Goal: Complete application form: Complete application form

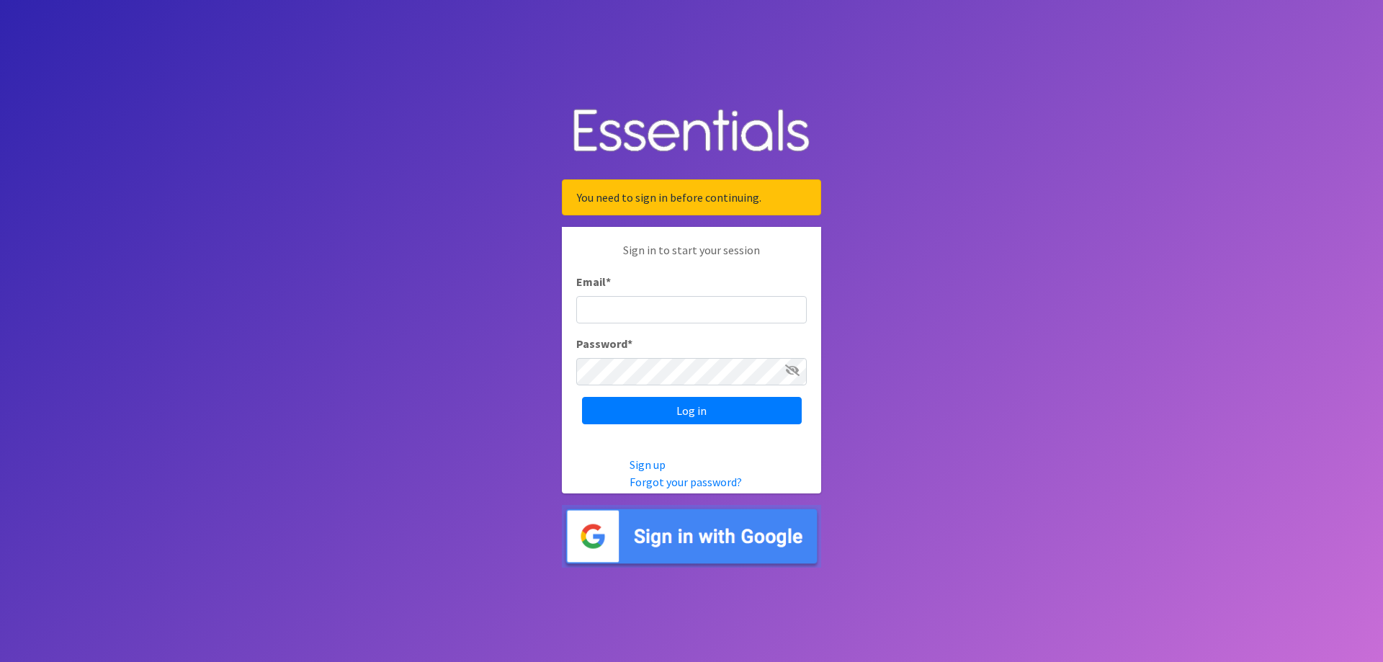
click at [689, 540] on img at bounding box center [691, 536] width 259 height 63
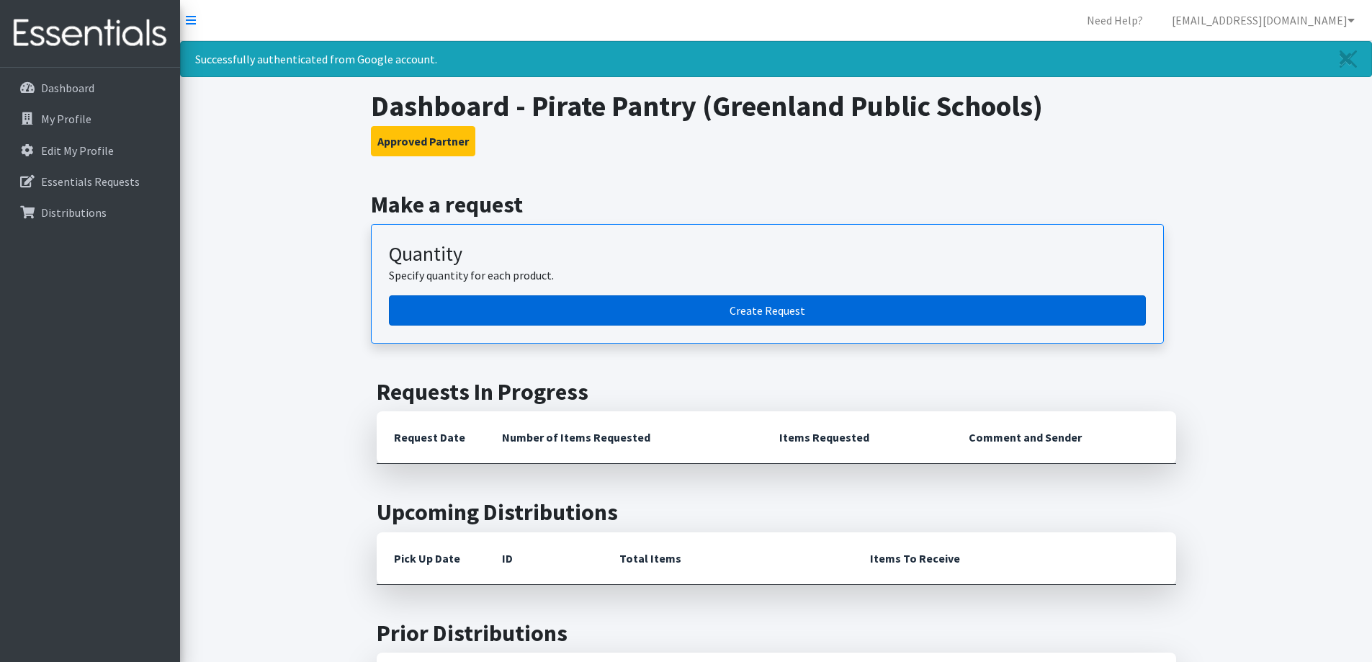
click at [739, 315] on link "Create Request" at bounding box center [767, 310] width 757 height 30
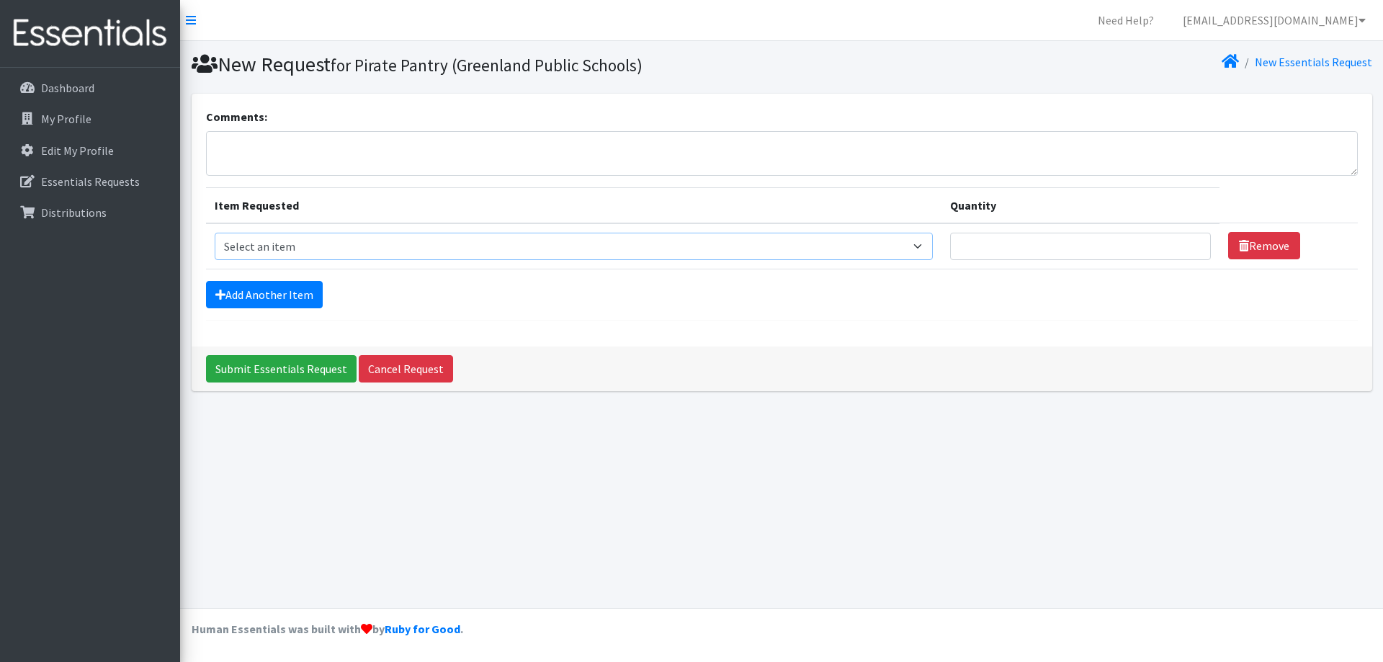
click at [272, 250] on select "Select an item Adult Briefs (Large/X-Large) Adult Briefs (Medium/Large) Adult B…" at bounding box center [574, 246] width 718 height 27
select select "4560"
click at [215, 233] on select "Select an item Adult Briefs (Large/X-Large) Adult Briefs (Medium/Large) Adult B…" at bounding box center [574, 246] width 718 height 27
click at [268, 297] on link "Add Another Item" at bounding box center [264, 294] width 117 height 27
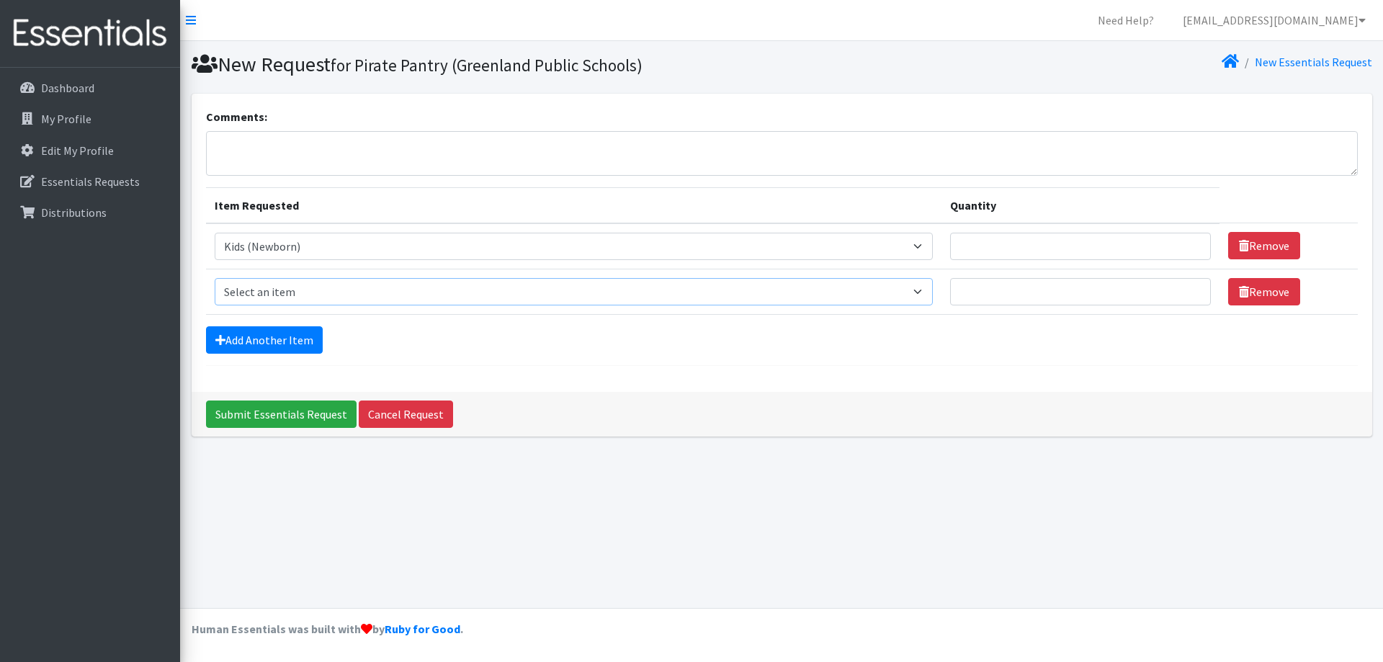
click at [263, 297] on select "Select an item Adult Briefs (Large/X-Large) Adult Briefs (Medium/Large) Adult B…" at bounding box center [574, 291] width 718 height 27
select select "4561"
click at [215, 278] on select "Select an item Adult Briefs (Large/X-Large) Adult Briefs (Medium/Large) Adult B…" at bounding box center [574, 291] width 718 height 27
click at [253, 336] on link "Add Another Item" at bounding box center [264, 339] width 117 height 27
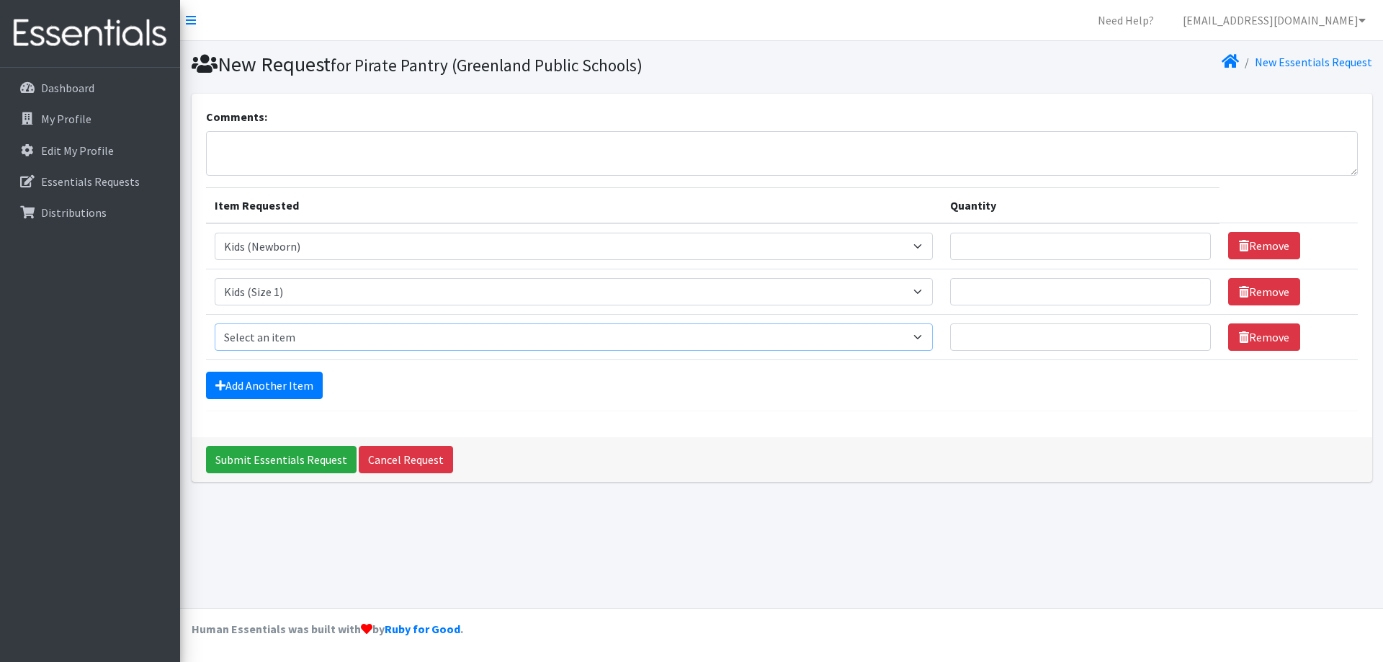
click at [256, 341] on select "Select an item Adult Briefs (Large/X-Large) Adult Briefs (Medium/Large) Adult B…" at bounding box center [574, 336] width 718 height 27
select select "4562"
click at [215, 323] on select "Select an item Adult Briefs (Large/X-Large) Adult Briefs (Medium/Large) Adult B…" at bounding box center [574, 336] width 718 height 27
click at [241, 385] on link "Add Another Item" at bounding box center [264, 385] width 117 height 27
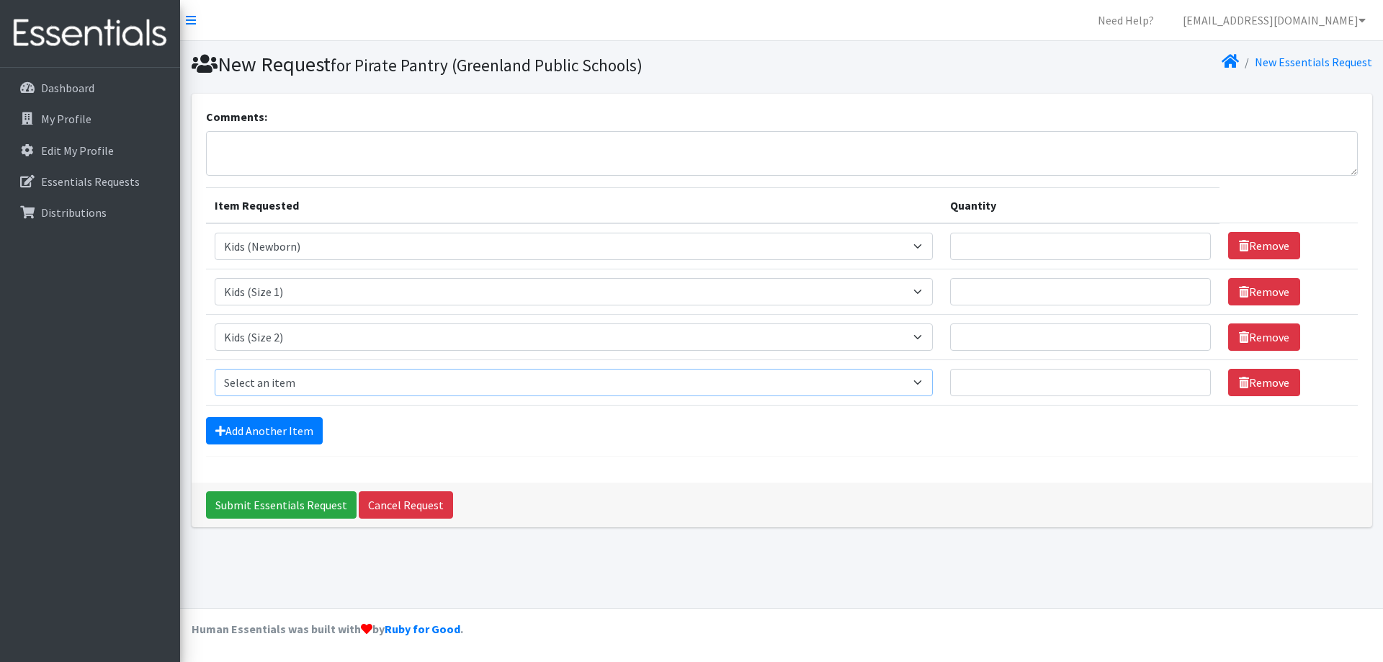
click at [245, 385] on select "Select an item Adult Briefs (Large/X-Large) Adult Briefs (Medium/Large) Adult B…" at bounding box center [574, 382] width 718 height 27
select select "4566"
click at [215, 369] on select "Select an item Adult Briefs (Large/X-Large) Adult Briefs (Medium/Large) Adult B…" at bounding box center [574, 382] width 718 height 27
click at [260, 431] on link "Add Another Item" at bounding box center [264, 430] width 117 height 27
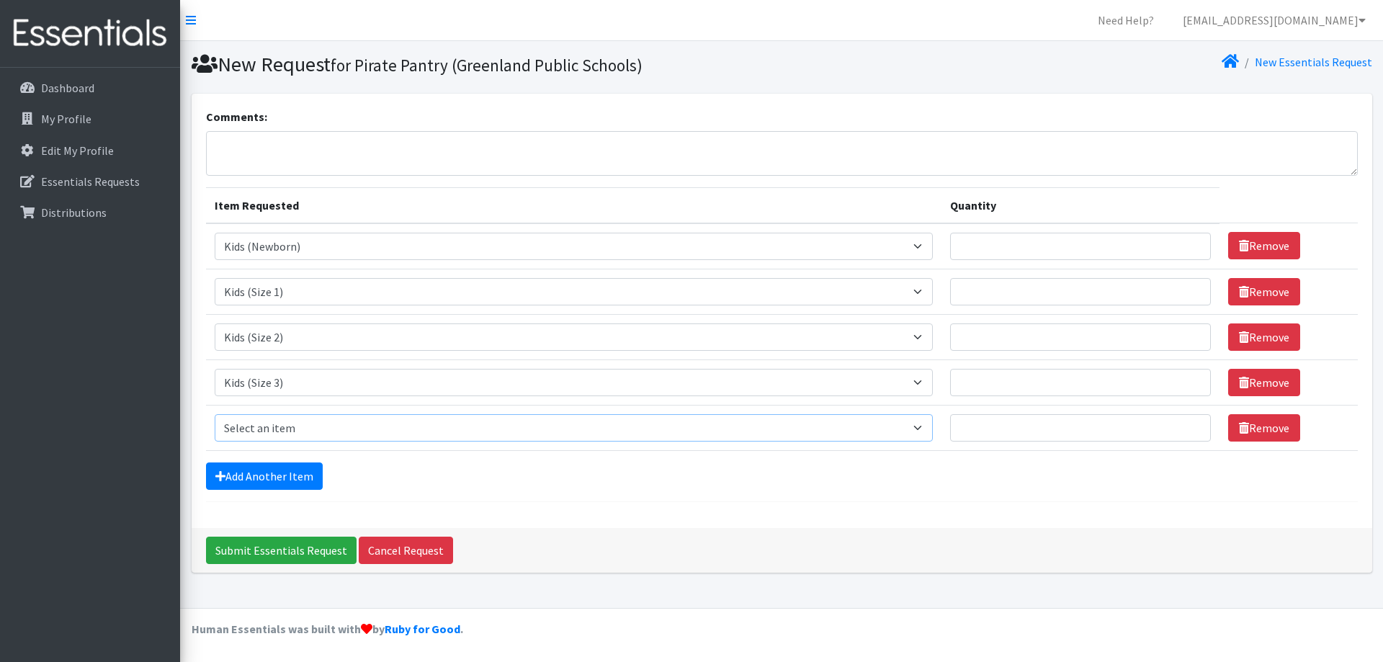
click at [256, 431] on select "Select an item Adult Briefs (Large/X-Large) Adult Briefs (Medium/Large) Adult B…" at bounding box center [574, 427] width 718 height 27
select select "4567"
click at [215, 414] on select "Select an item Adult Briefs (Large/X-Large) Adult Briefs (Medium/Large) Adult B…" at bounding box center [574, 427] width 718 height 27
click at [254, 467] on link "Add Another Item" at bounding box center [264, 475] width 117 height 27
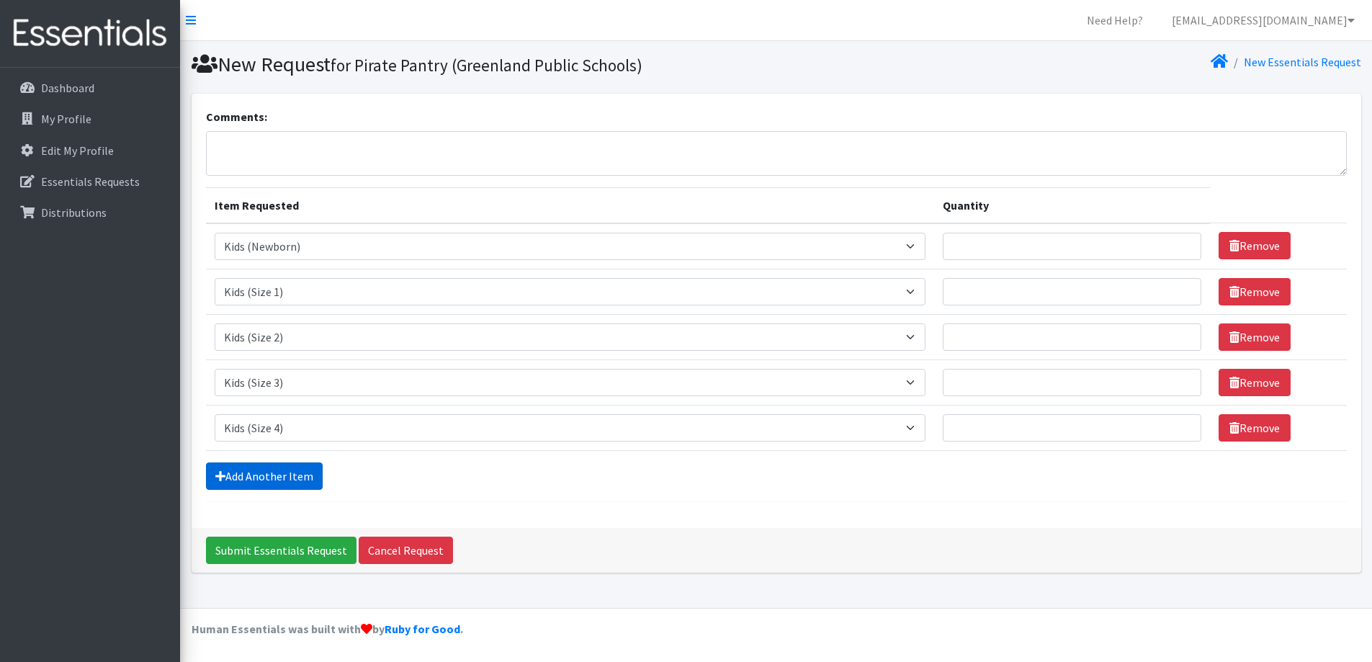
scroll to position [22, 0]
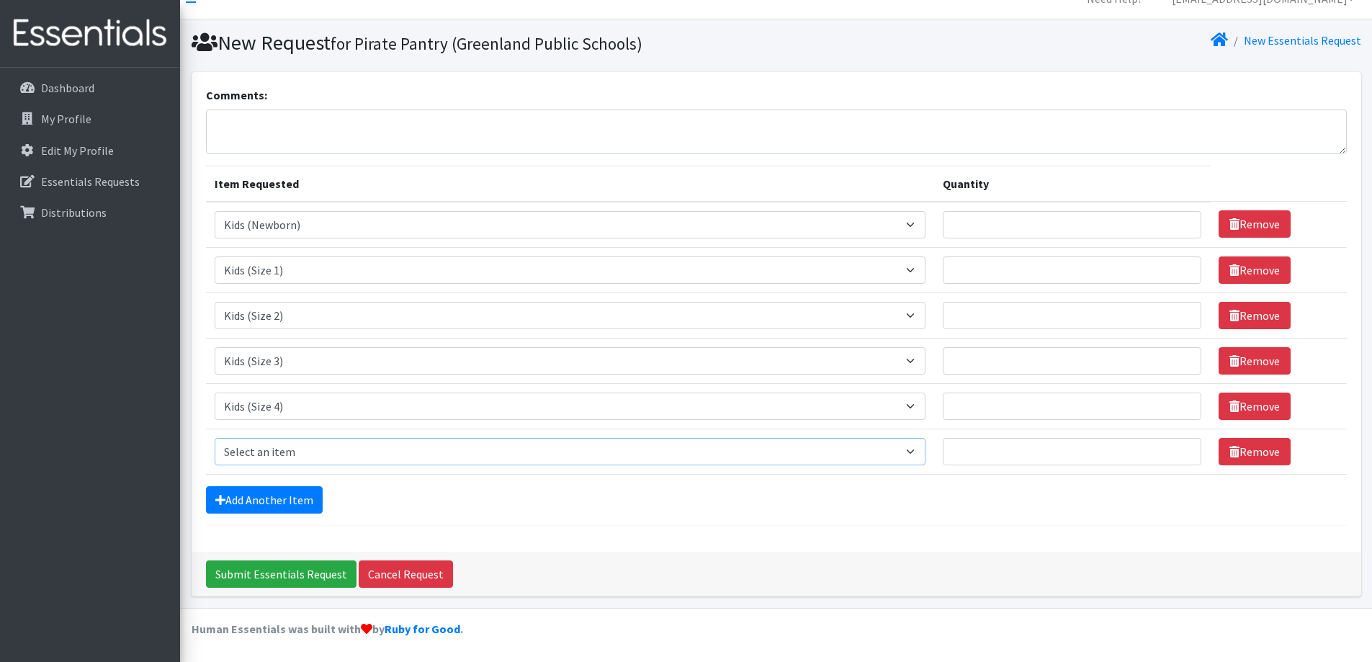
click at [253, 451] on select "Select an item Adult Briefs (Large/X-Large) Adult Briefs (Medium/Large) Adult B…" at bounding box center [571, 451] width 712 height 27
select select "4568"
click at [215, 438] on select "Select an item Adult Briefs (Large/X-Large) Adult Briefs (Medium/Large) Adult B…" at bounding box center [571, 451] width 712 height 27
click at [1008, 228] on input "Quantity" at bounding box center [1072, 224] width 259 height 27
type input "3"
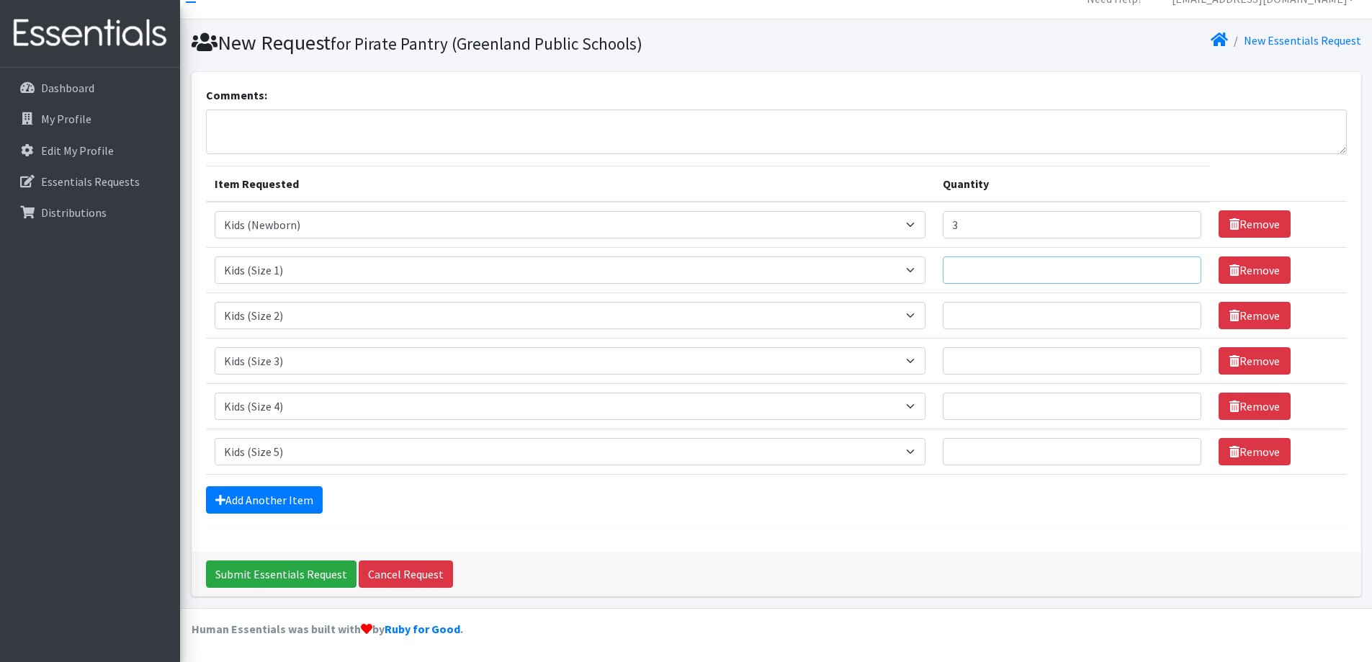
click at [1006, 264] on input "Quantity" at bounding box center [1072, 269] width 259 height 27
type input "3"
click at [999, 317] on input "Quantity" at bounding box center [1072, 315] width 259 height 27
click at [964, 362] on input "Quantity" at bounding box center [1072, 360] width 259 height 27
type input "3"
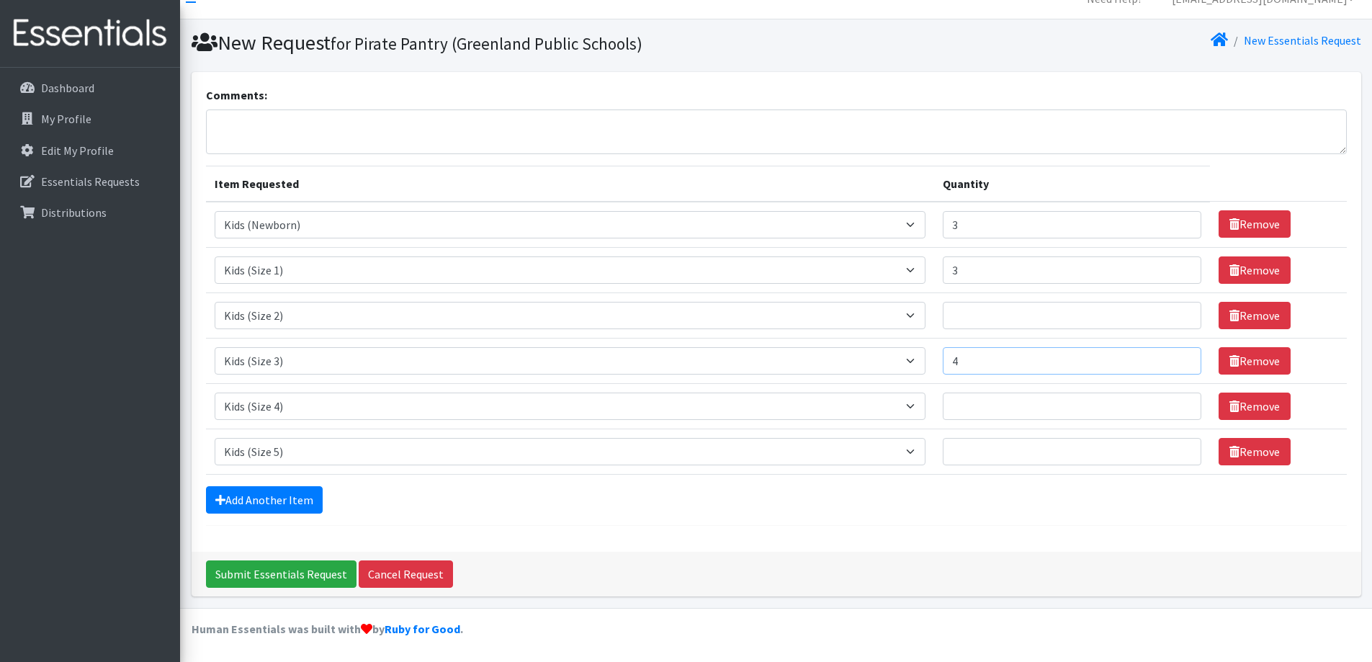
type input "4"
click at [966, 413] on input "Quantity" at bounding box center [1072, 406] width 259 height 27
type input "3"
click at [971, 457] on input "Quantity" at bounding box center [1072, 451] width 259 height 27
type input "6"
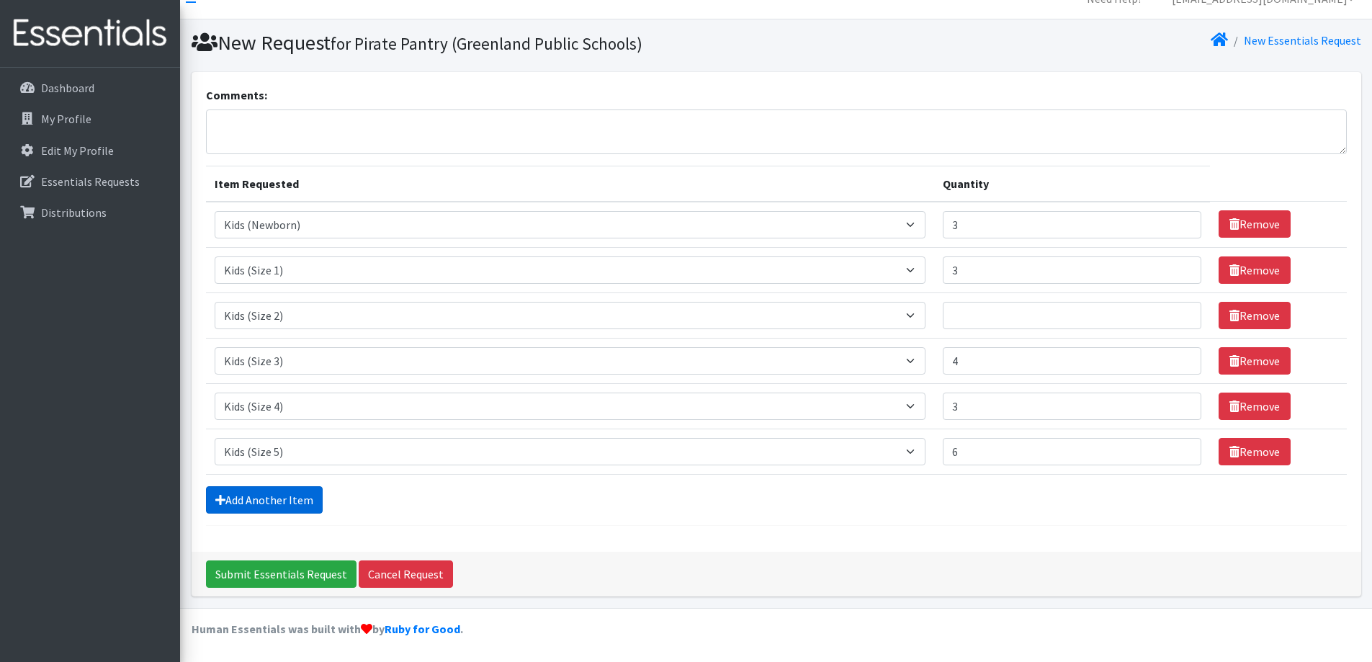
click at [280, 494] on link "Add Another Item" at bounding box center [264, 499] width 117 height 27
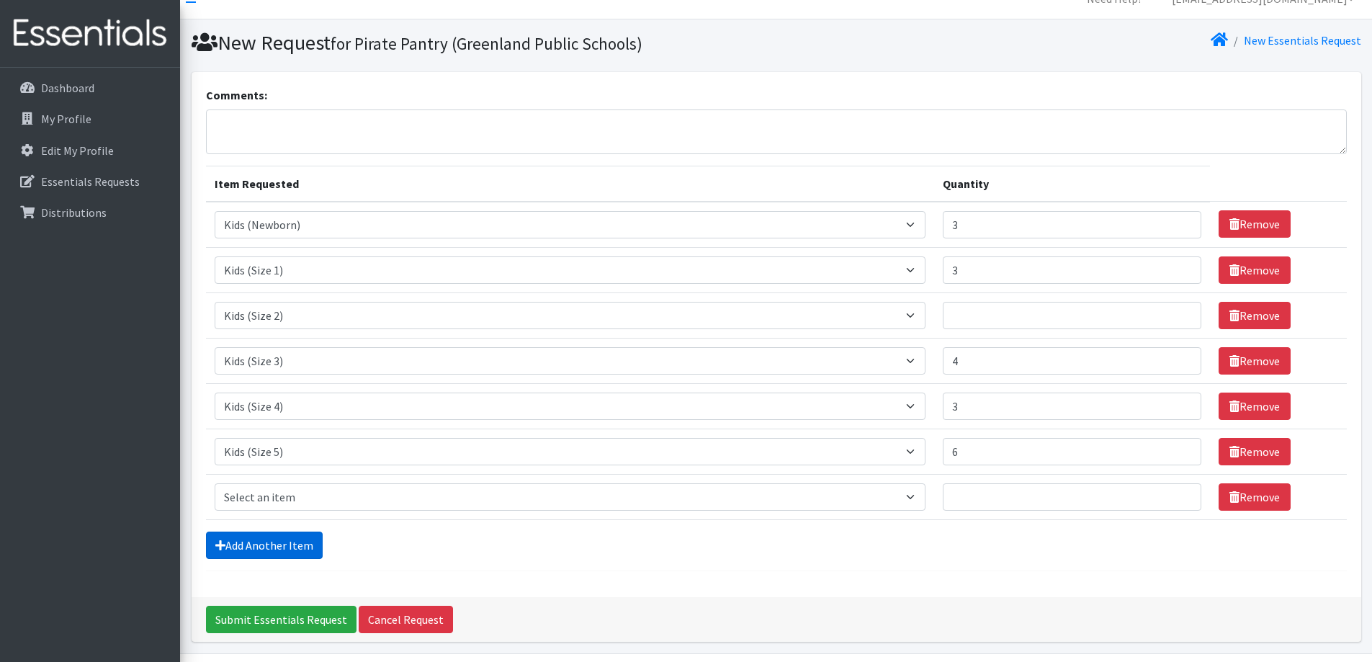
scroll to position [67, 0]
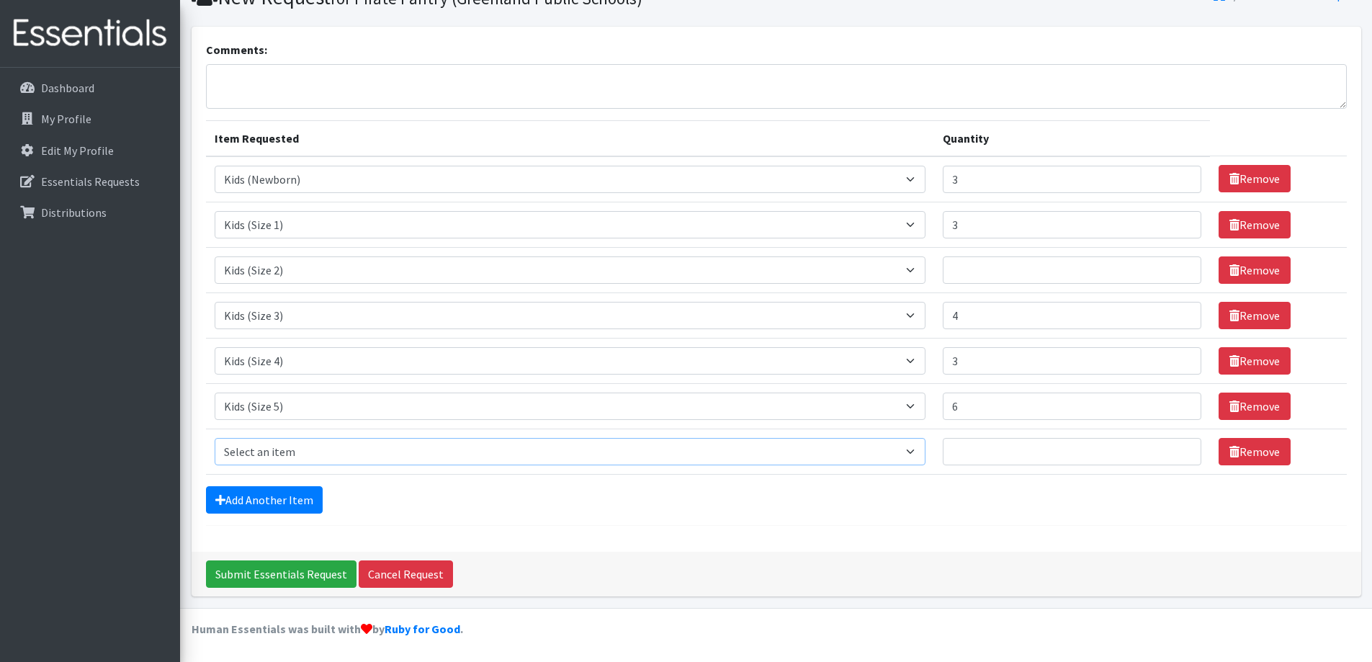
click at [293, 459] on select "Select an item Adult Briefs (Large/X-Large) Adult Briefs (Medium/Large) Adult B…" at bounding box center [571, 451] width 712 height 27
select select "4572"
click at [215, 438] on select "Select an item Adult Briefs (Large/X-Large) Adult Briefs (Medium/Large) Adult B…" at bounding box center [571, 451] width 712 height 27
click at [1024, 447] on input "Quantity" at bounding box center [1072, 451] width 259 height 27
type input "3"
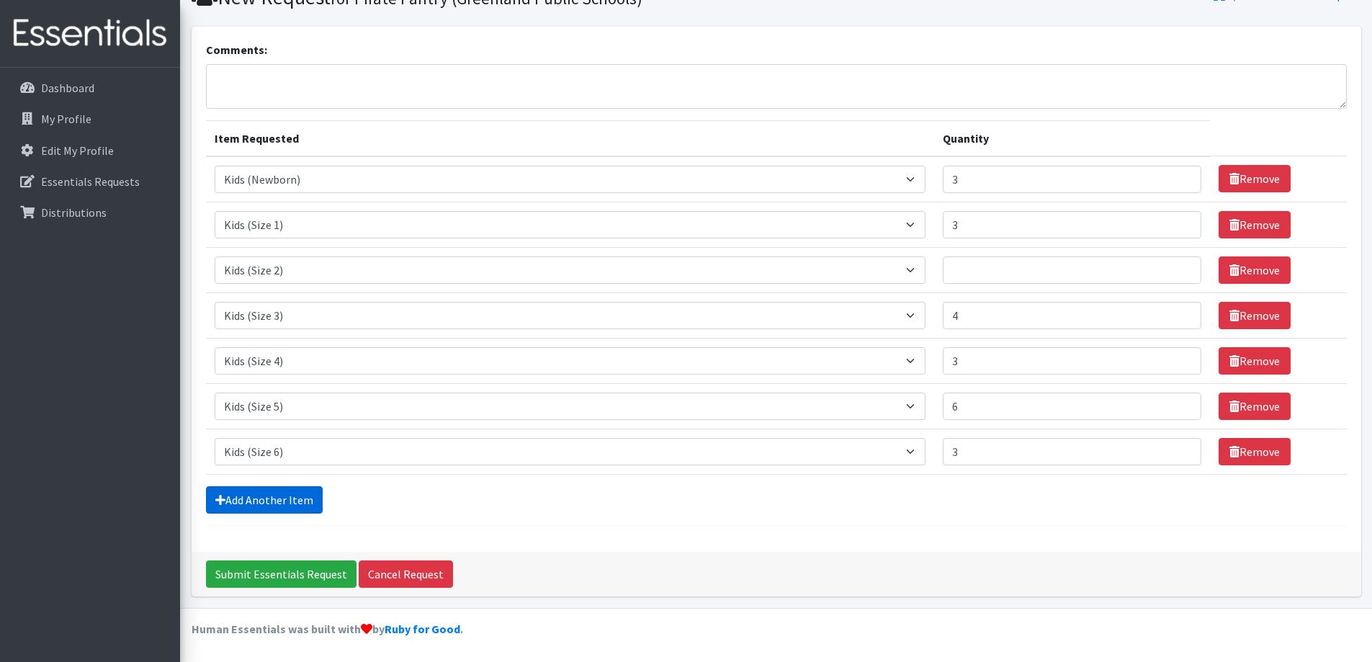
click at [282, 499] on link "Add Another Item" at bounding box center [264, 499] width 117 height 27
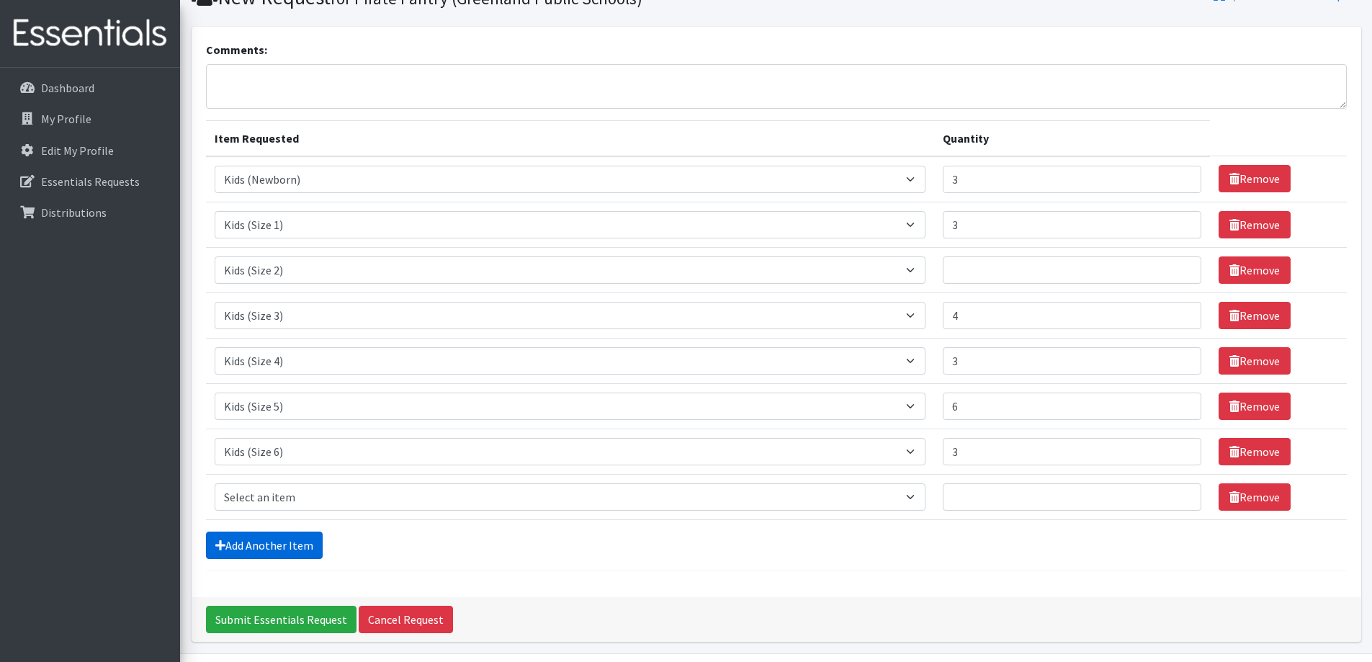
scroll to position [112, 0]
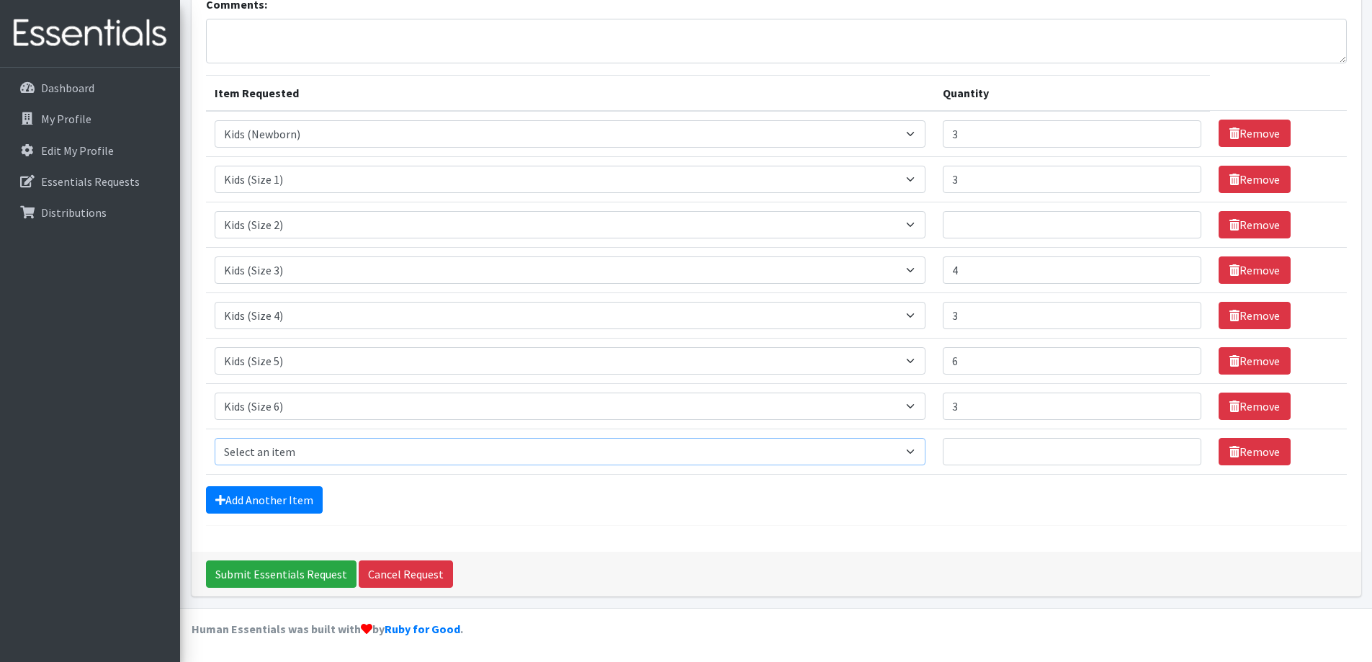
click at [315, 455] on select "Select an item Adult Briefs (Large/X-Large) Adult Briefs (Medium/Large) Adult B…" at bounding box center [571, 451] width 712 height 27
select select "4573"
click at [215, 438] on select "Select an item Adult Briefs (Large/X-Large) Adult Briefs (Medium/Large) Adult B…" at bounding box center [571, 451] width 712 height 27
click at [284, 501] on link "Add Another Item" at bounding box center [264, 499] width 117 height 27
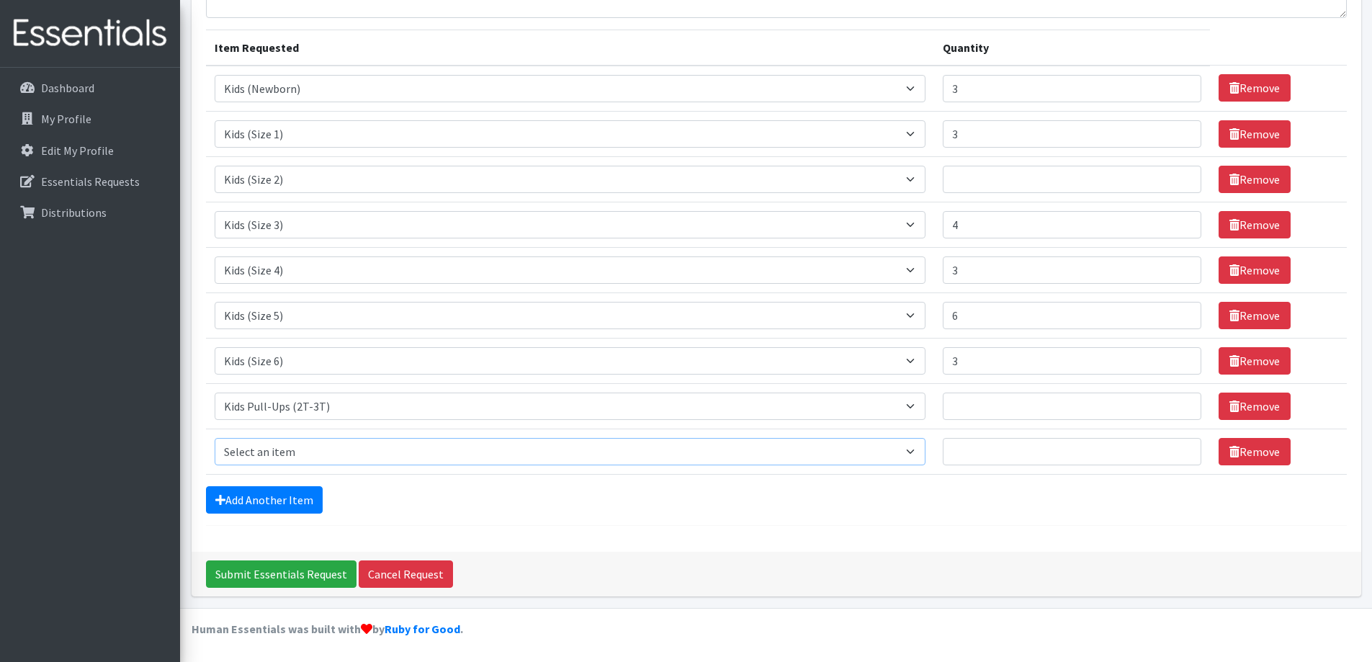
click at [296, 445] on select "Select an item Adult Briefs (Large/X-Large) Adult Briefs (Medium/Large) Adult B…" at bounding box center [571, 451] width 712 height 27
select select "4574"
click at [215, 438] on select "Select an item Adult Briefs (Large/X-Large) Adult Briefs (Medium/Large) Adult B…" at bounding box center [571, 451] width 712 height 27
click at [292, 496] on link "Add Another Item" at bounding box center [264, 499] width 117 height 27
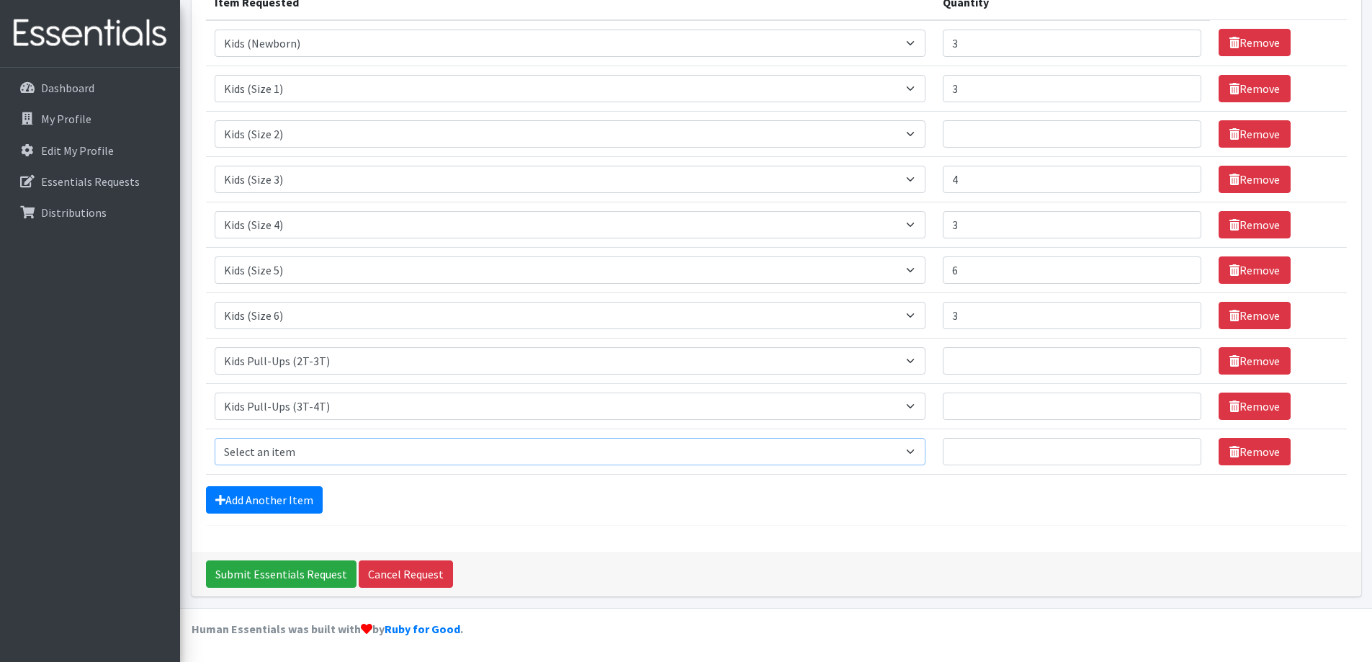
click at [297, 452] on select "Select an item Adult Briefs (Large/X-Large) Adult Briefs (Medium/Large) Adult B…" at bounding box center [571, 451] width 712 height 27
select select "4575"
click at [215, 438] on select "Select an item Adult Briefs (Large/X-Large) Adult Briefs (Medium/Large) Adult B…" at bounding box center [571, 451] width 712 height 27
click at [290, 501] on link "Add Another Item" at bounding box center [264, 499] width 117 height 27
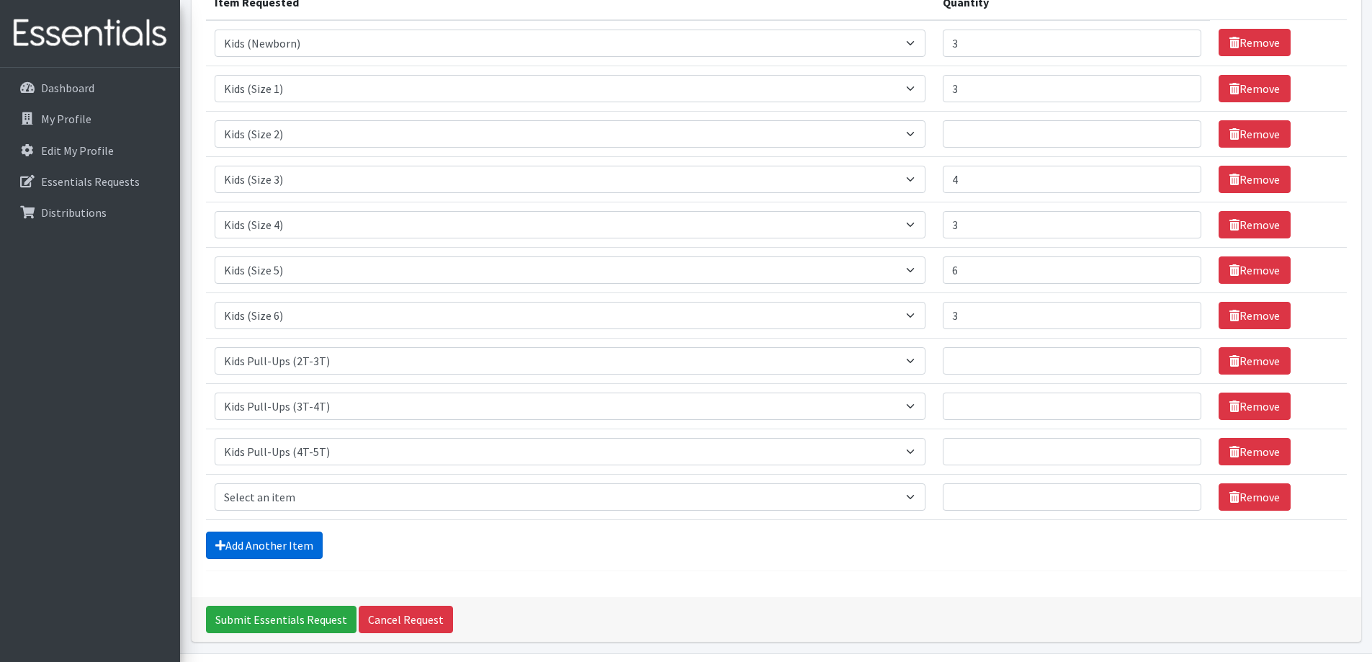
scroll to position [248, 0]
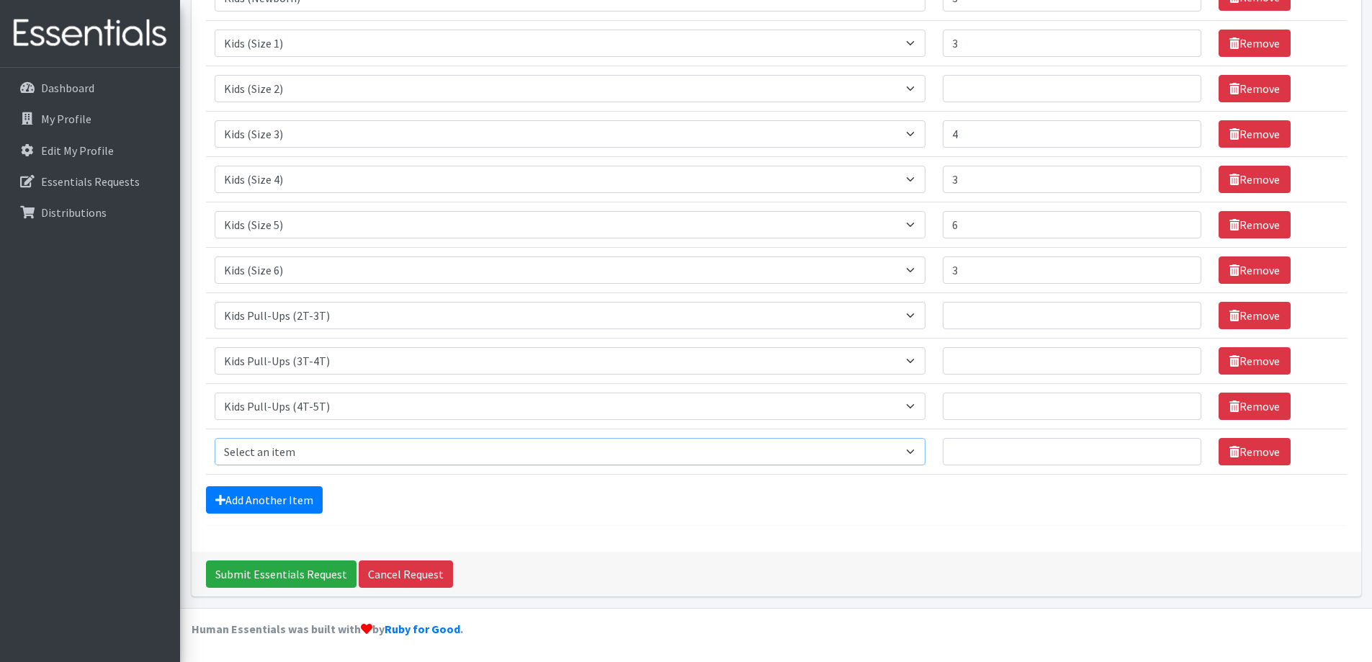
click at [312, 447] on select "Select an item Adult Briefs (Large/X-Large) Adult Briefs (Medium/Large) Adult B…" at bounding box center [571, 451] width 712 height 27
click at [300, 452] on select "Select an item Adult Briefs (Large/X-Large) Adult Briefs (Medium/Large) Adult B…" at bounding box center [571, 451] width 712 height 27
select select "4558"
click at [215, 438] on select "Select an item Adult Briefs (Large/X-Large) Adult Briefs (Medium/Large) Adult B…" at bounding box center [571, 451] width 712 height 27
click at [1044, 454] on input "Quantity" at bounding box center [1072, 451] width 259 height 27
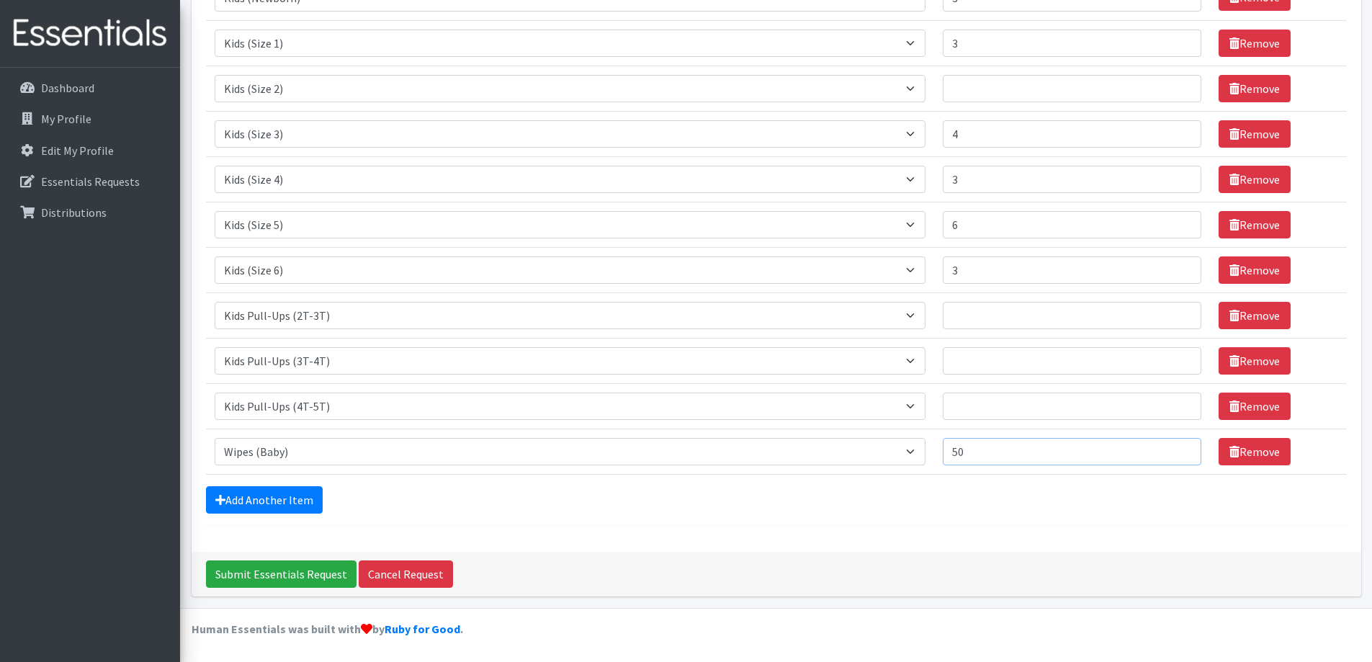
type input "50"
click at [1003, 364] on input "Quantity" at bounding box center [1072, 360] width 259 height 27
click at [979, 320] on input "Quantity" at bounding box center [1072, 315] width 259 height 27
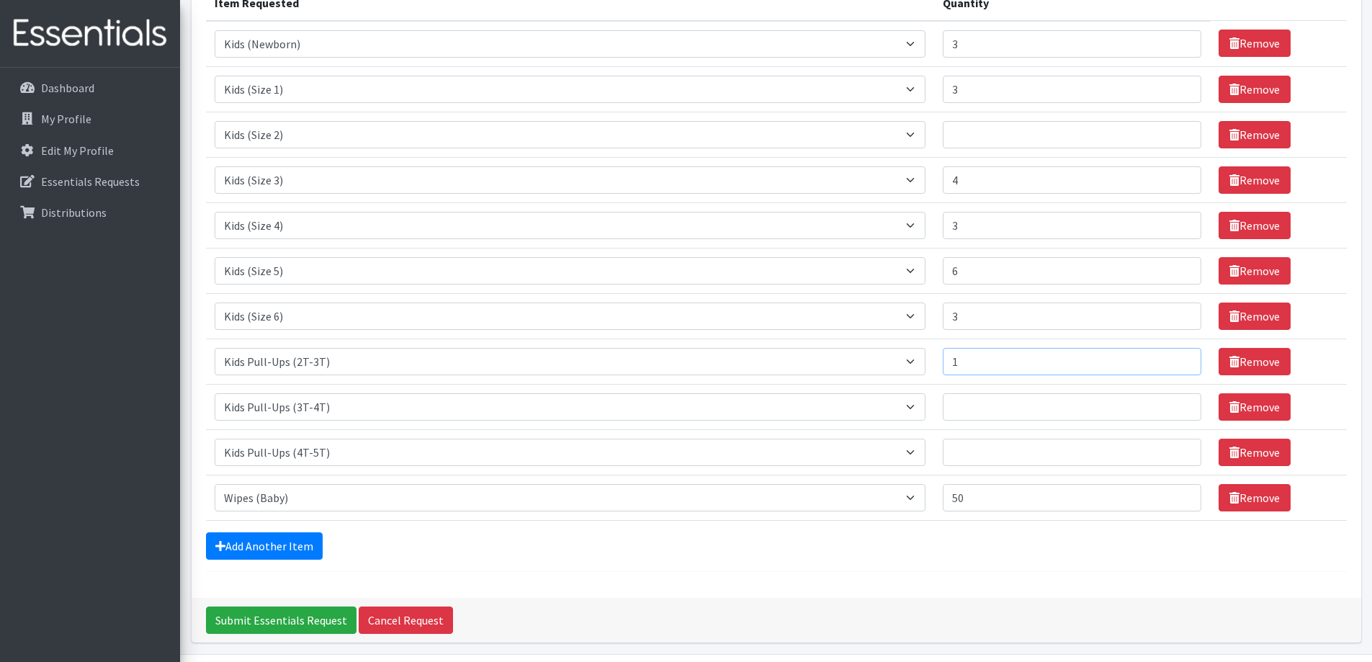
scroll to position [176, 0]
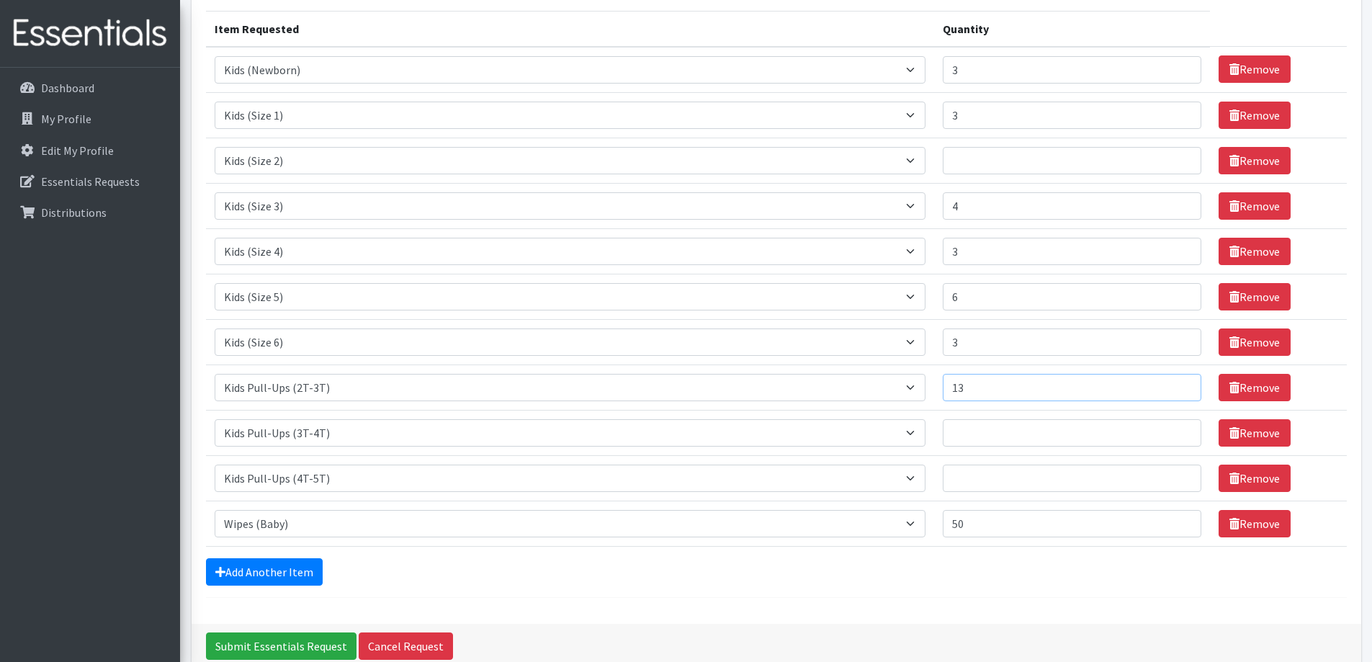
type input "1"
type input "3"
click at [974, 439] on input "Quantity" at bounding box center [1072, 432] width 259 height 27
type input "3"
click at [974, 478] on input "Quantity" at bounding box center [1072, 478] width 259 height 27
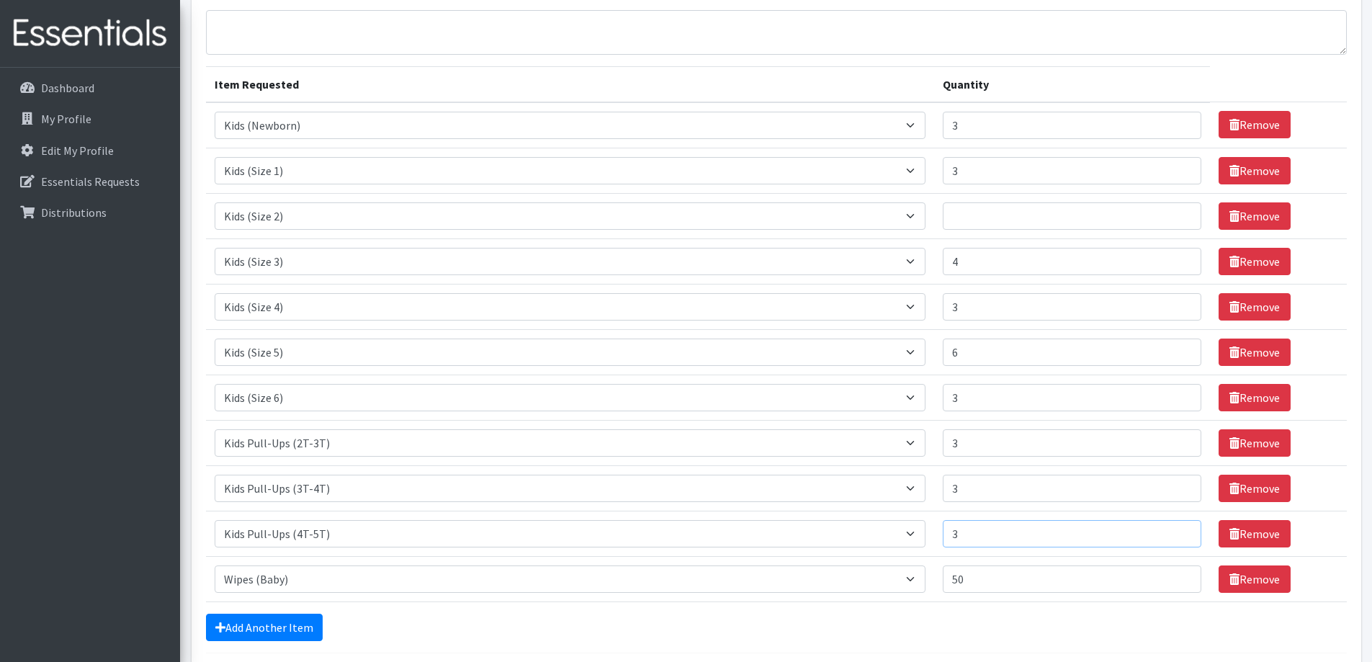
scroll to position [104, 0]
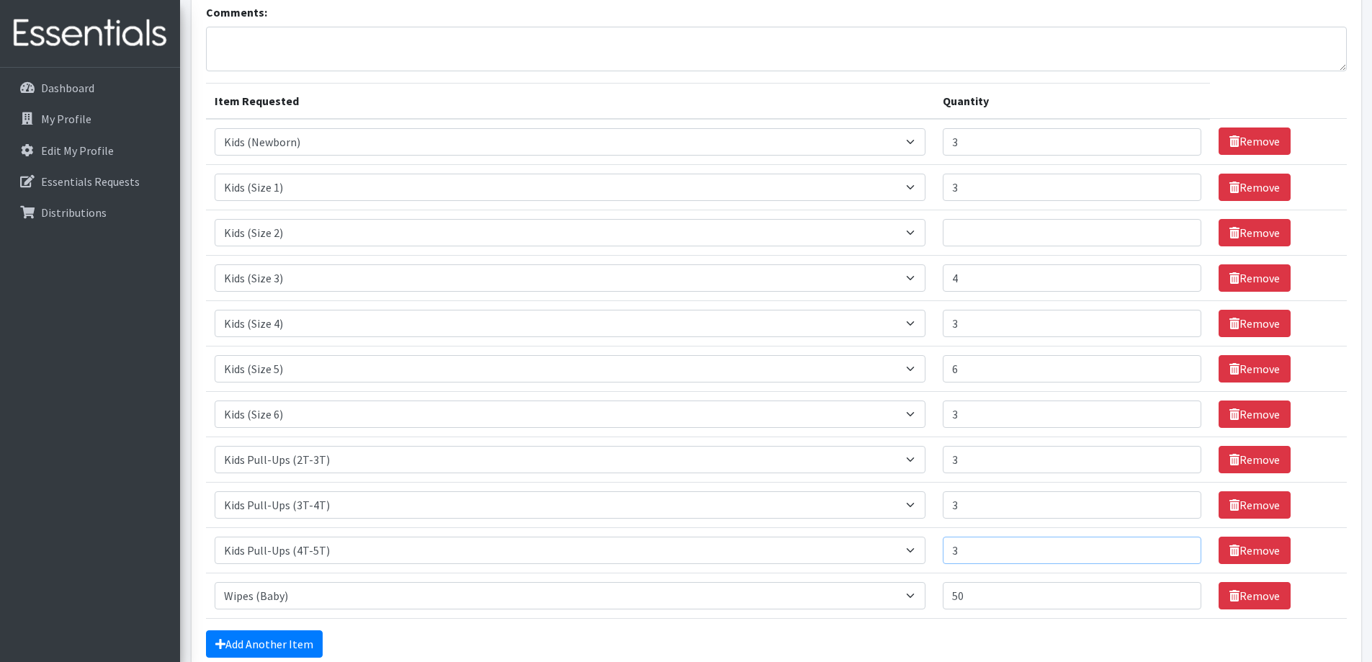
type input "3"
click at [973, 140] on input "3" at bounding box center [1072, 141] width 259 height 27
type input "5"
click at [975, 189] on input "3" at bounding box center [1072, 187] width 259 height 27
type input "5"
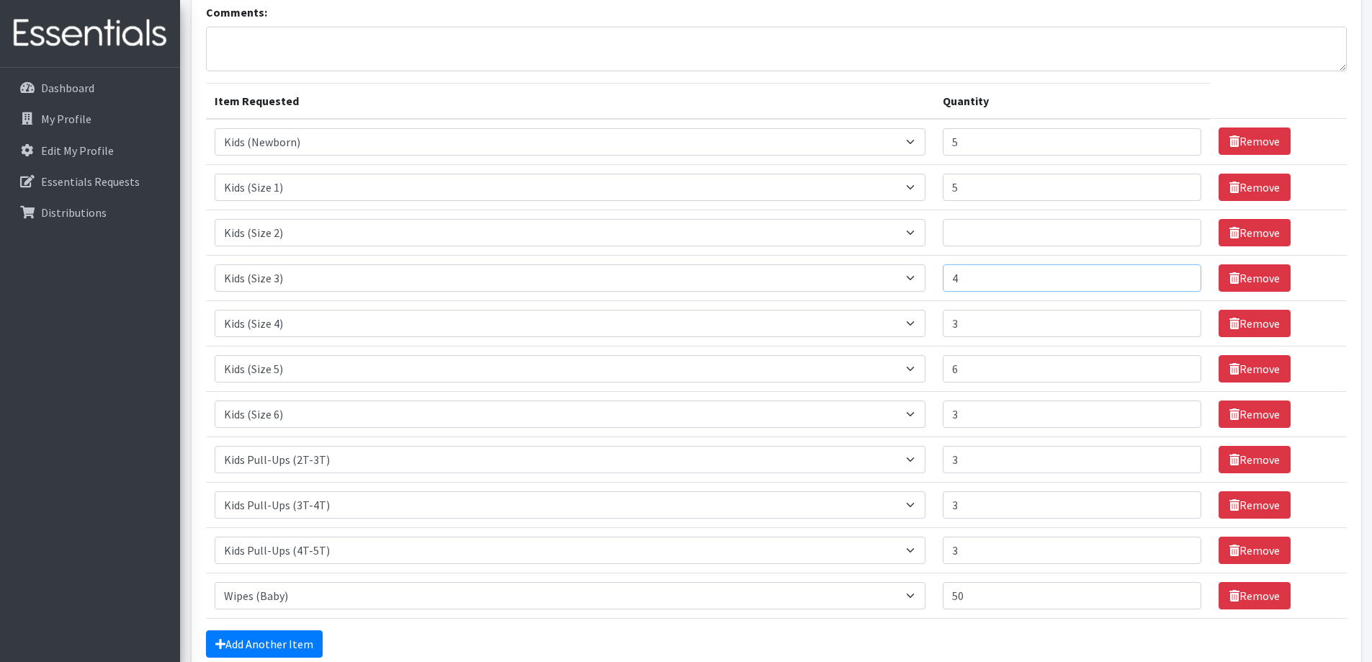
click at [981, 283] on input "4" at bounding box center [1072, 277] width 259 height 27
type input "6"
click at [981, 326] on input "3" at bounding box center [1072, 323] width 259 height 27
type input "5"
click at [981, 373] on input "6" at bounding box center [1072, 368] width 259 height 27
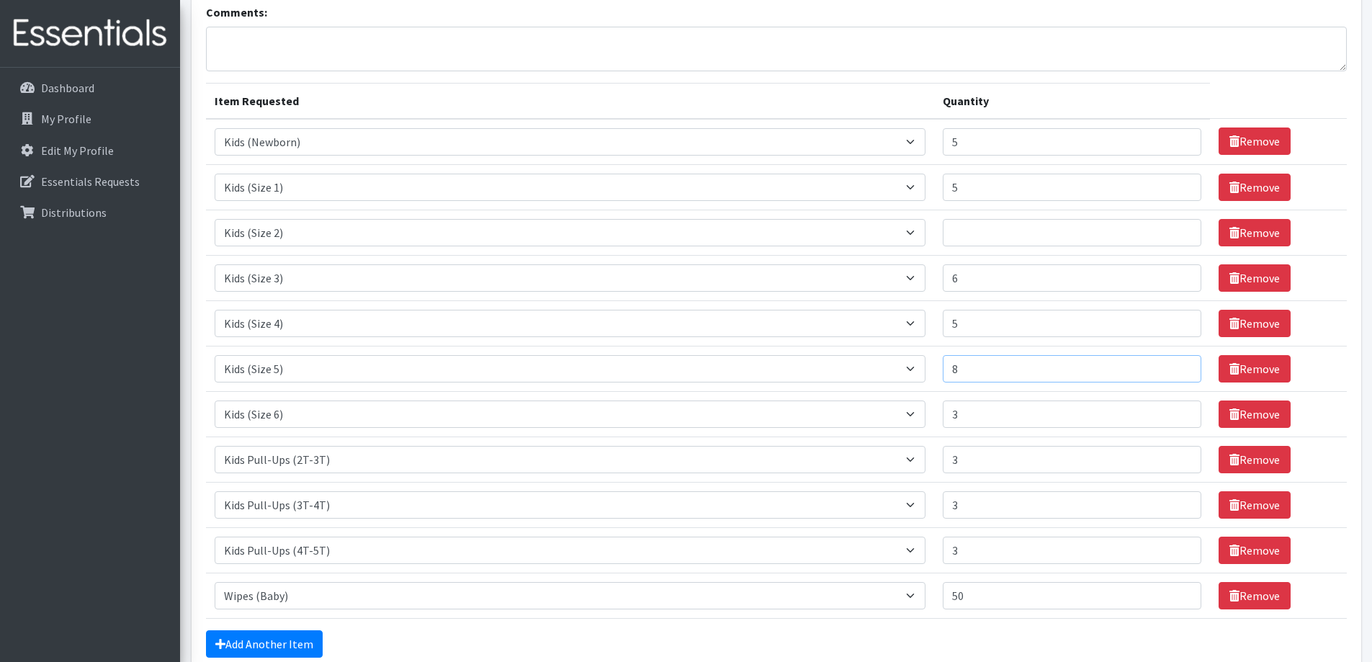
type input "8"
click at [982, 423] on input "3" at bounding box center [1072, 413] width 259 height 27
type input "5"
click at [987, 465] on input "3" at bounding box center [1072, 459] width 259 height 27
type input "5"
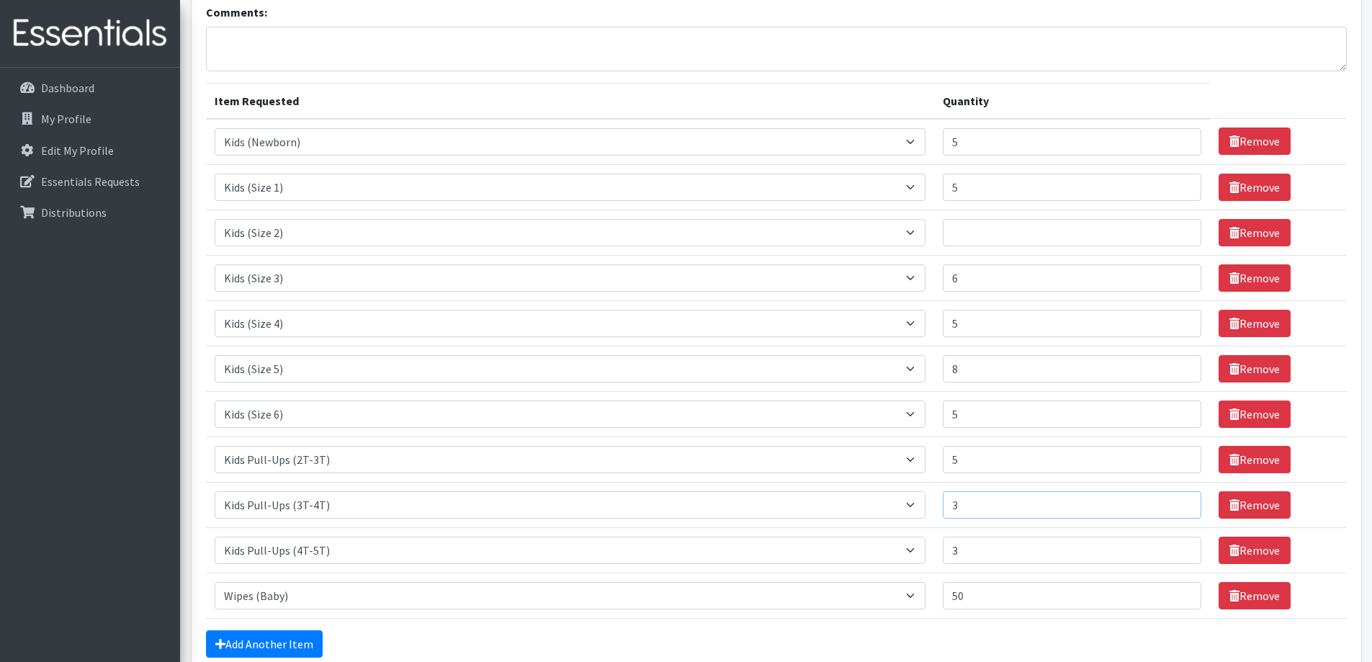
click at [987, 507] on input "3" at bounding box center [1072, 504] width 259 height 27
type input "5"
click at [987, 547] on input "3" at bounding box center [1072, 550] width 259 height 27
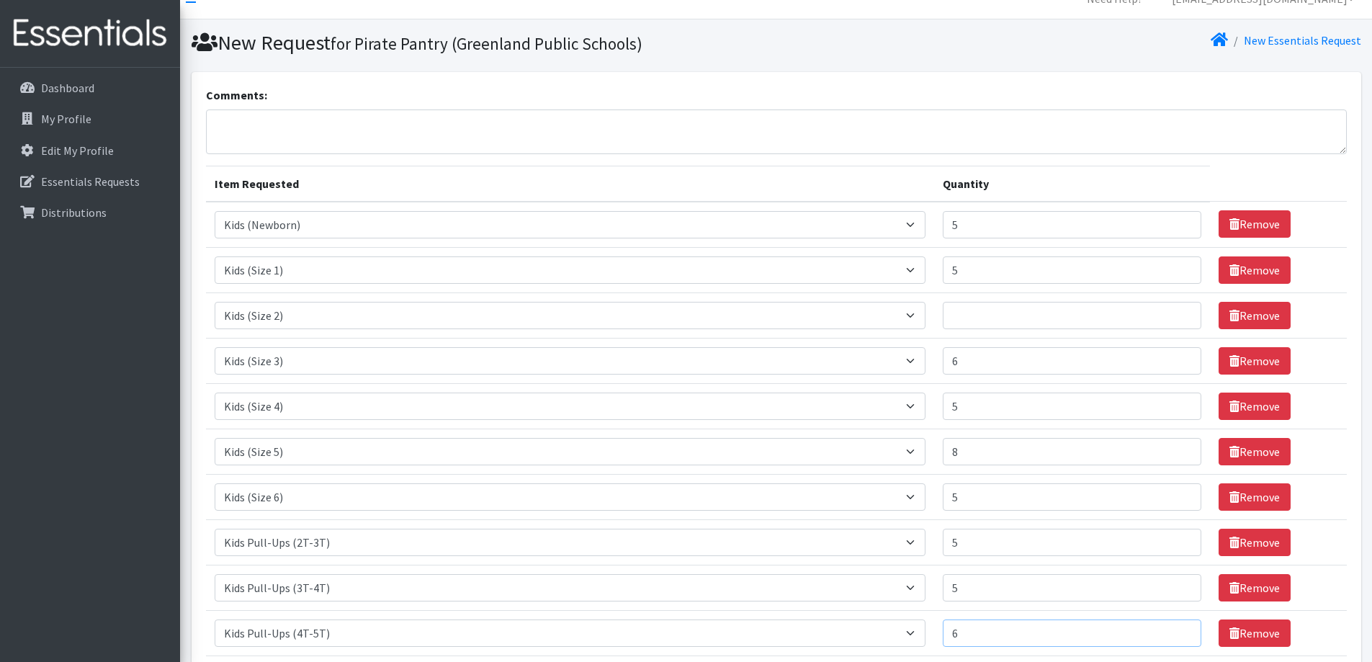
scroll to position [0, 0]
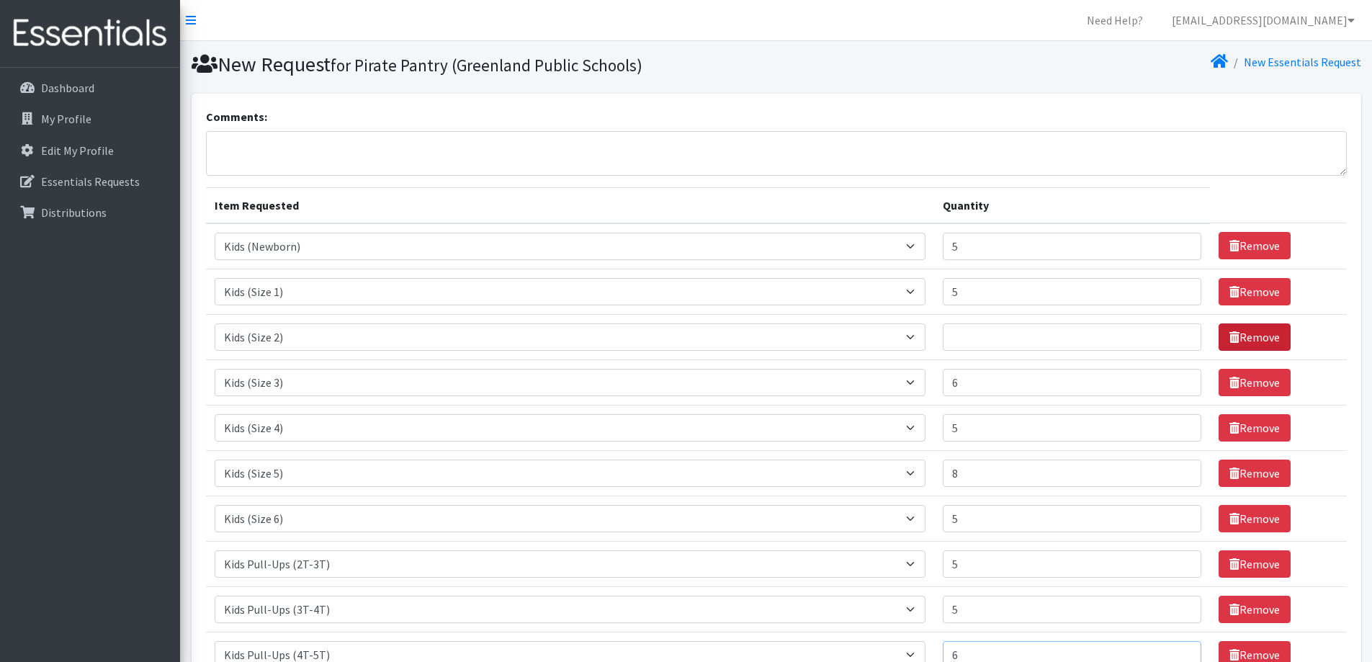
type input "6"
click at [1235, 341] on link "Remove" at bounding box center [1255, 336] width 72 height 27
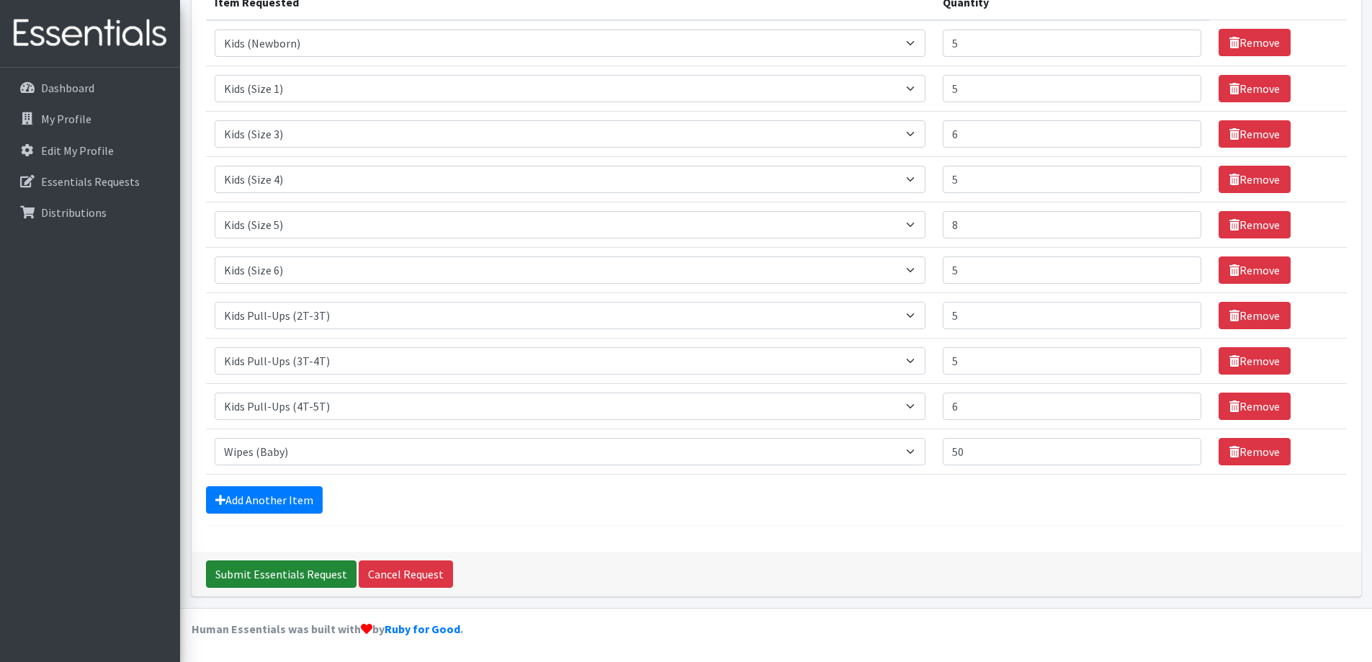
click at [249, 570] on input "Submit Essentials Request" at bounding box center [281, 573] width 151 height 27
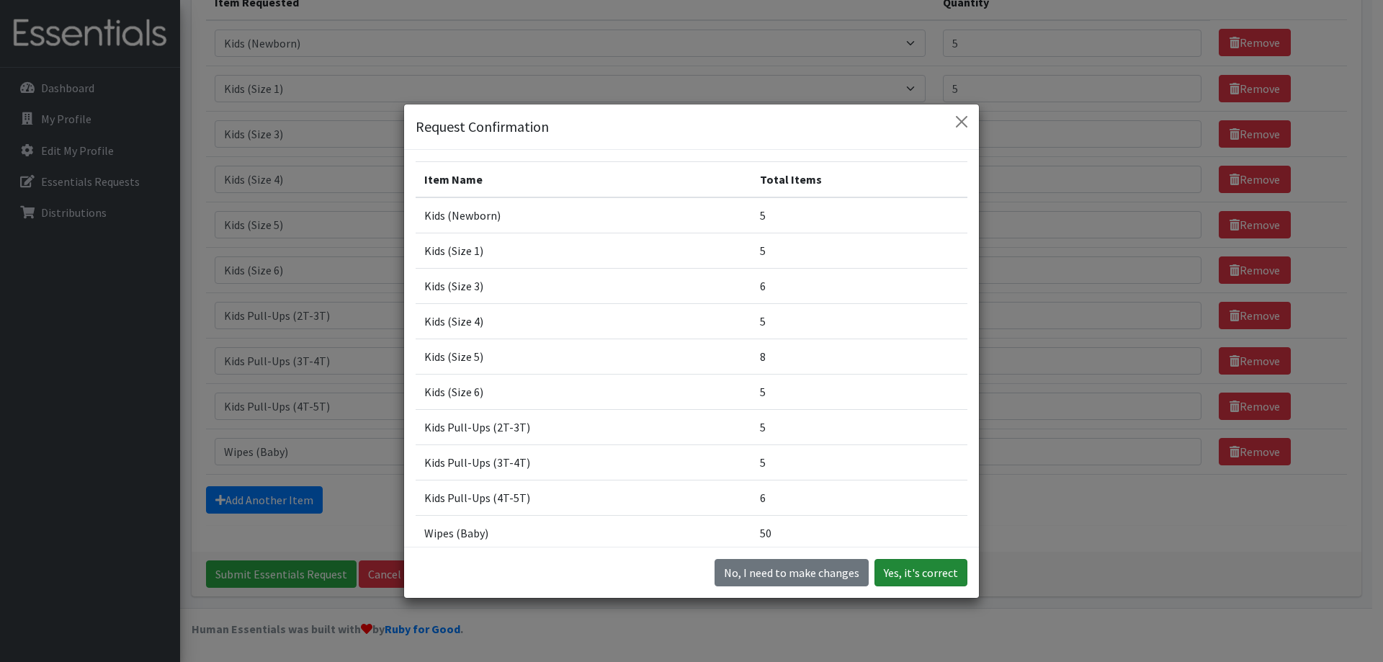
click at [929, 570] on button "Yes, it's correct" at bounding box center [920, 572] width 93 height 27
